Goal: Answer question/provide support

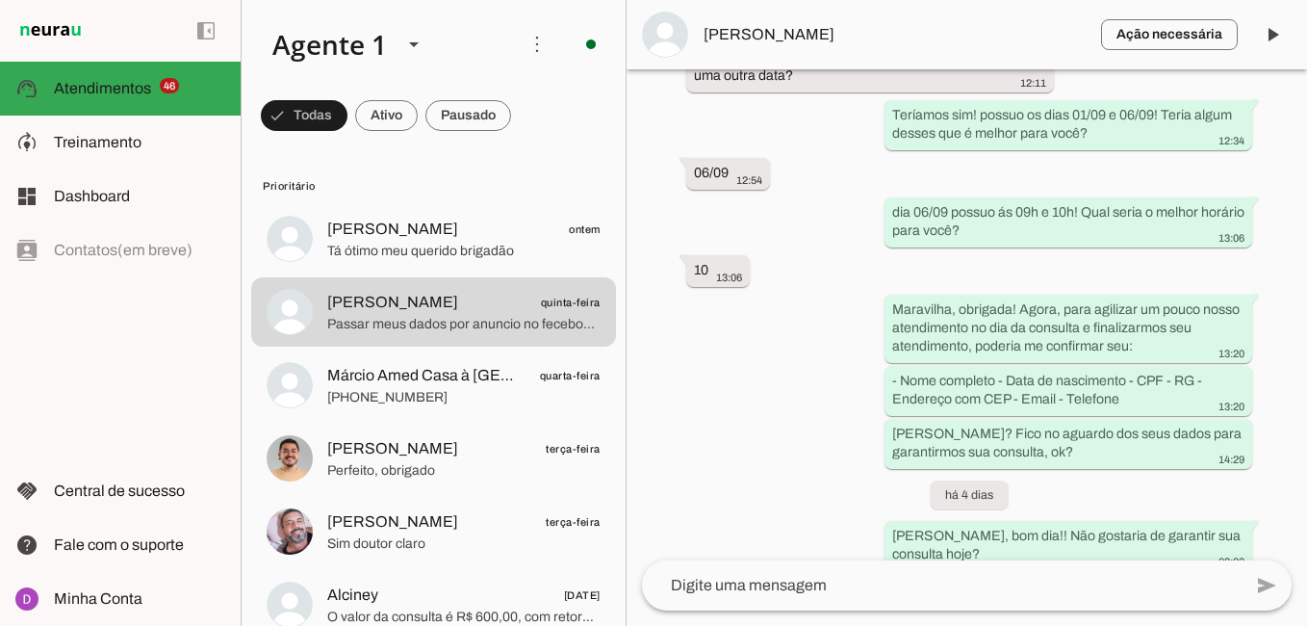
scroll to position [2191, 0]
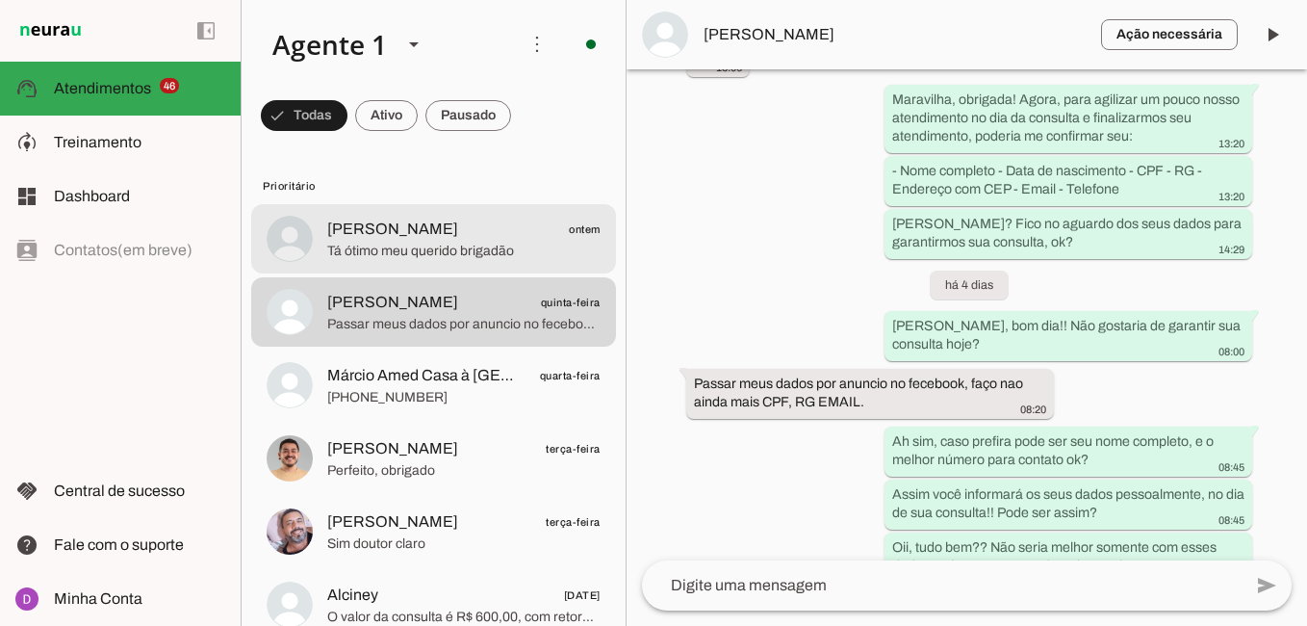
click at [363, 259] on span "Tá ótimo meu querido brigadão" at bounding box center [463, 251] width 273 height 19
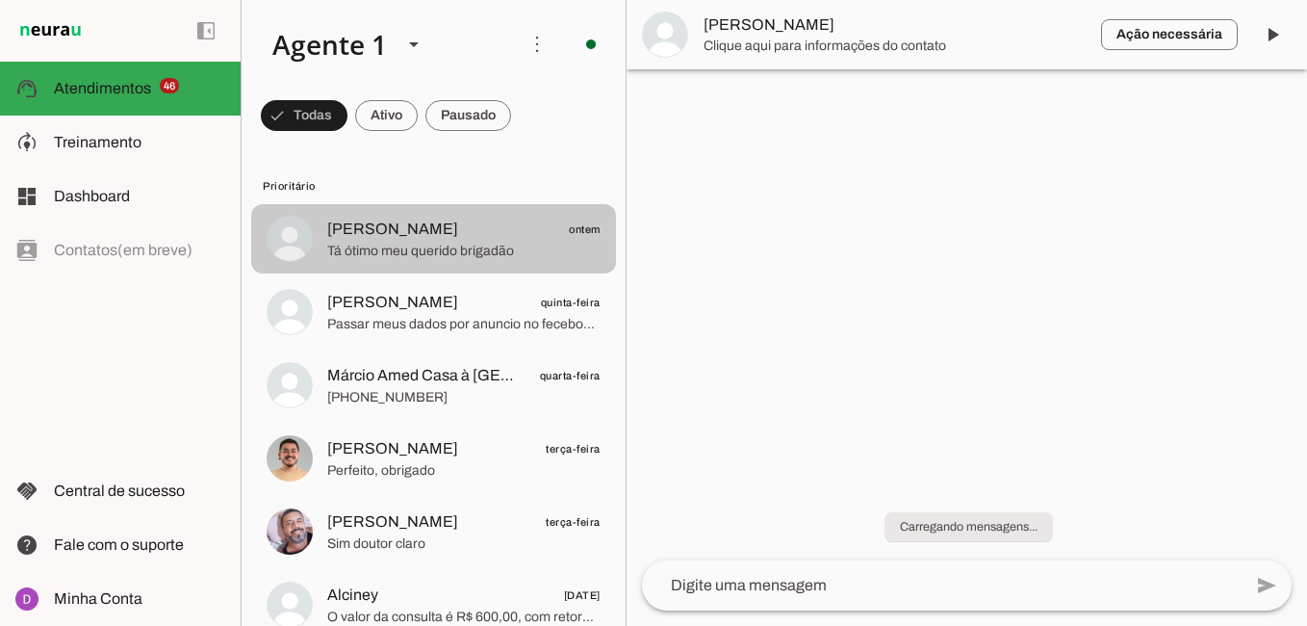
drag, startPoint x: 363, startPoint y: 259, endPoint x: 578, endPoint y: 81, distance: 279.0
click at [577, 79] on chat-list "Agente 1 Criar Agente Você atingiu o limite de IAs Neurau permitidas. Atualize …" at bounding box center [434, 313] width 386 height 626
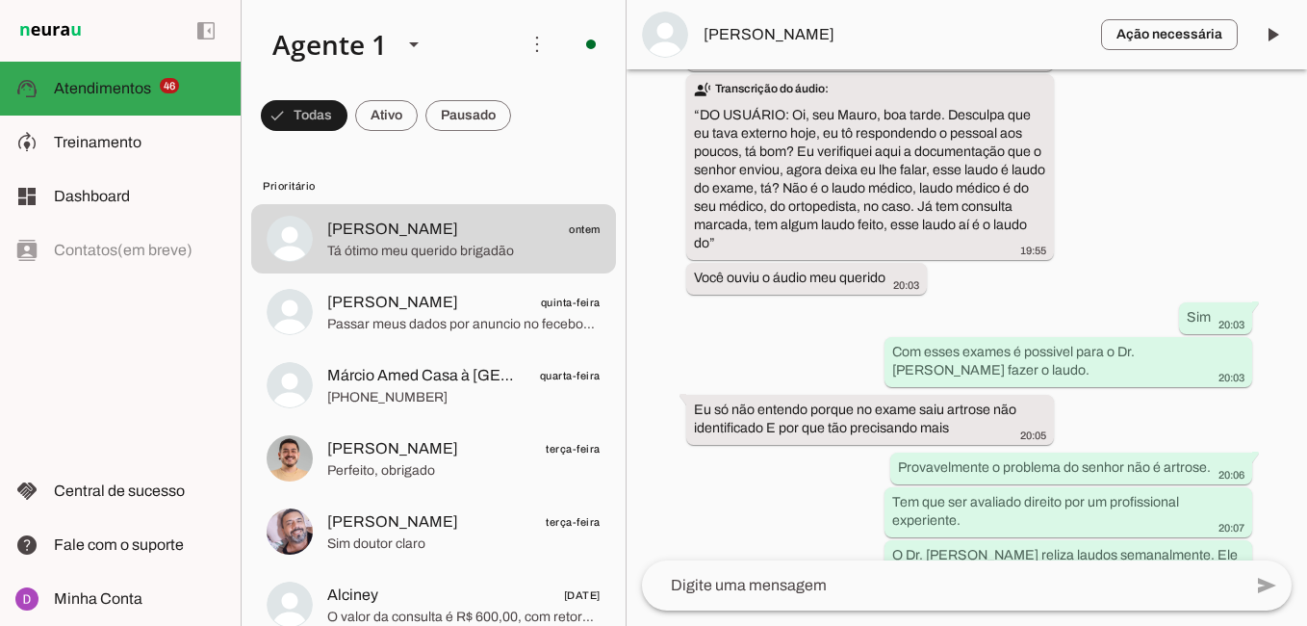
scroll to position [8123, 0]
